Goal: Task Accomplishment & Management: Manage account settings

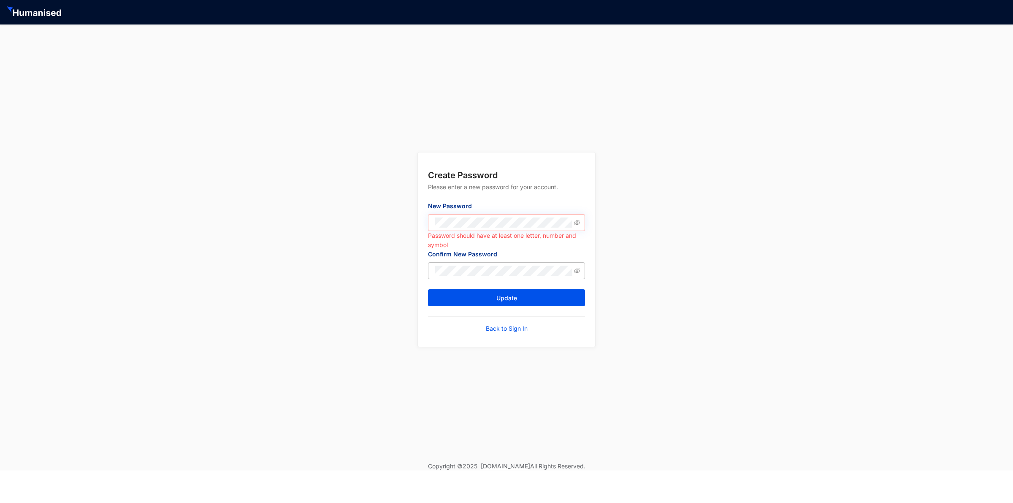
click at [581, 227] on span at bounding box center [506, 222] width 157 height 17
click at [579, 226] on span at bounding box center [577, 222] width 6 height 10
click at [577, 223] on icon "eye-invisible" at bounding box center [577, 223] width 6 height 6
click at [577, 223] on icon "eye" at bounding box center [577, 223] width 6 height 6
click at [522, 263] on span at bounding box center [506, 270] width 157 height 17
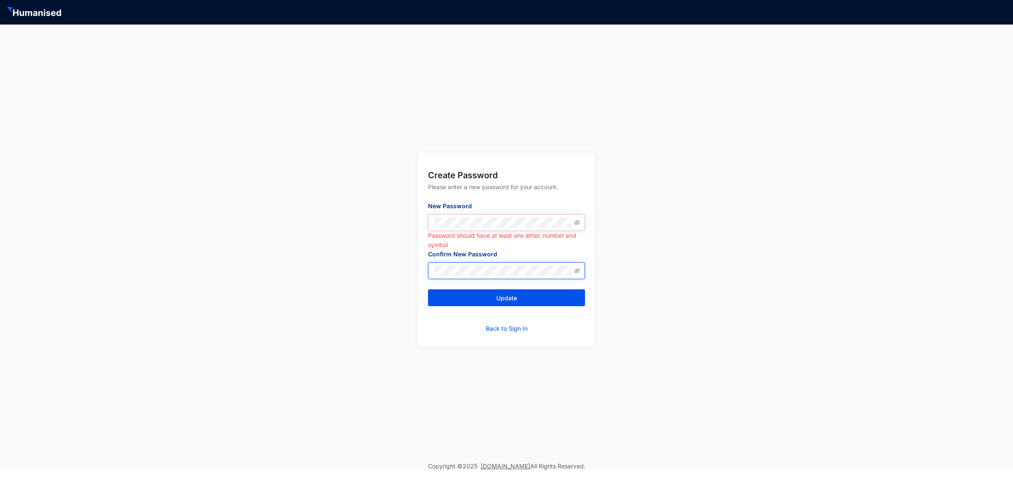
click at [428, 289] on button "Update" at bounding box center [506, 297] width 157 height 17
click at [458, 302] on button "Update" at bounding box center [506, 297] width 157 height 17
click at [569, 304] on button "Update" at bounding box center [506, 297] width 157 height 17
click at [580, 221] on icon "eye-invisible" at bounding box center [577, 223] width 6 height 6
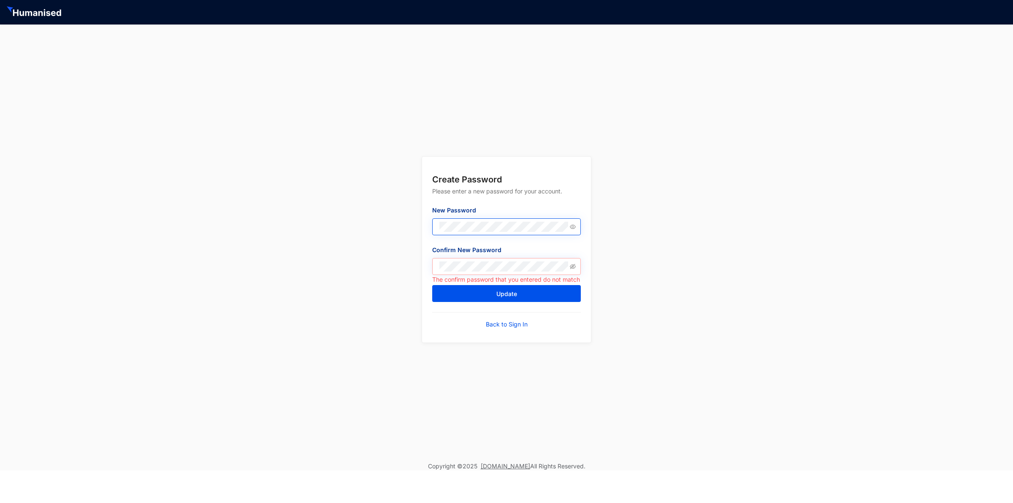
click at [458, 273] on span at bounding box center [506, 266] width 149 height 17
click at [573, 267] on icon "eye-invisible" at bounding box center [573, 267] width 6 height 6
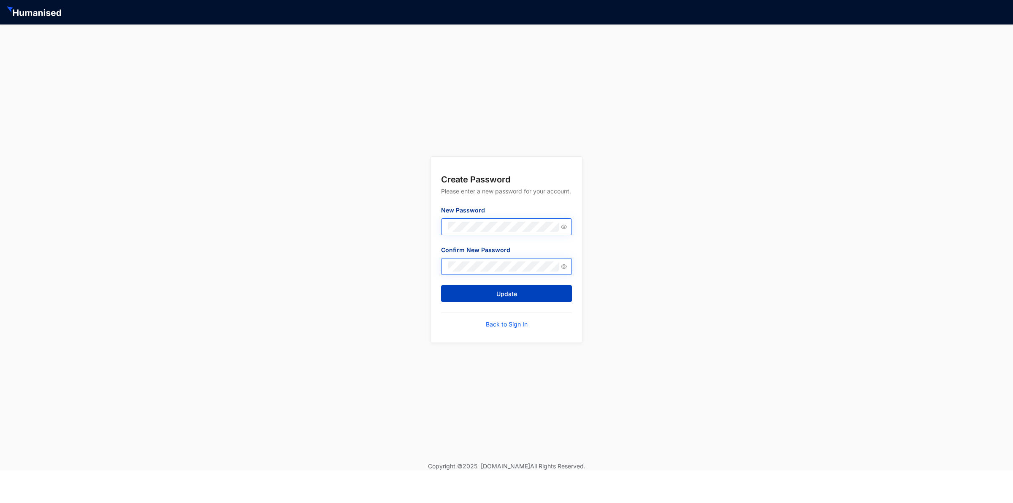
click at [470, 293] on button "Update" at bounding box center [506, 293] width 131 height 17
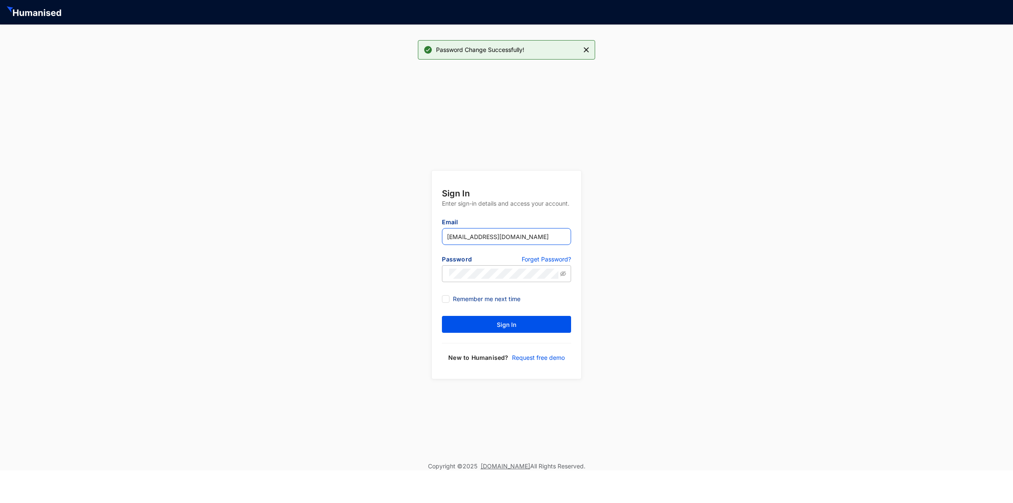
type input "[EMAIL_ADDRESS][DOMAIN_NAME]"
click at [526, 235] on input "[EMAIL_ADDRESS][DOMAIN_NAME]" at bounding box center [506, 236] width 129 height 17
click at [533, 216] on p "Enter sign-in details and access your account." at bounding box center [506, 208] width 129 height 19
click at [478, 326] on button "Sign In" at bounding box center [506, 324] width 129 height 17
